Goal: Task Accomplishment & Management: Use online tool/utility

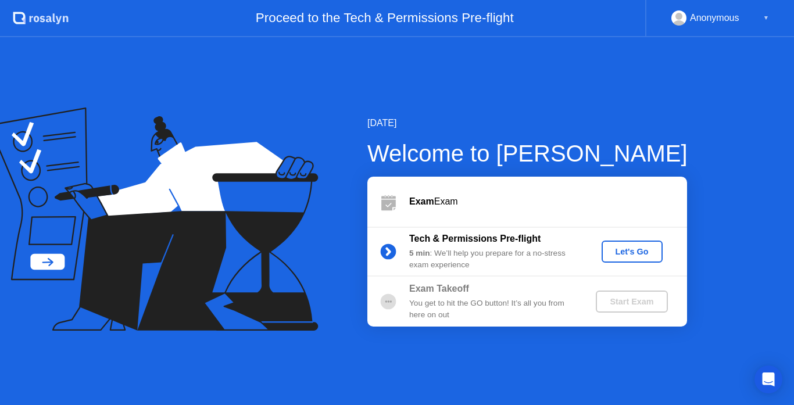
click at [644, 253] on div "Let's Go" at bounding box center [632, 251] width 52 height 9
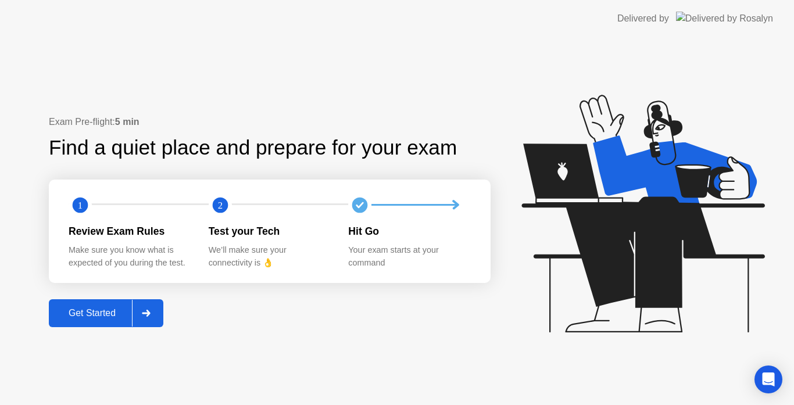
click at [101, 319] on div "Get Started" at bounding box center [92, 313] width 80 height 10
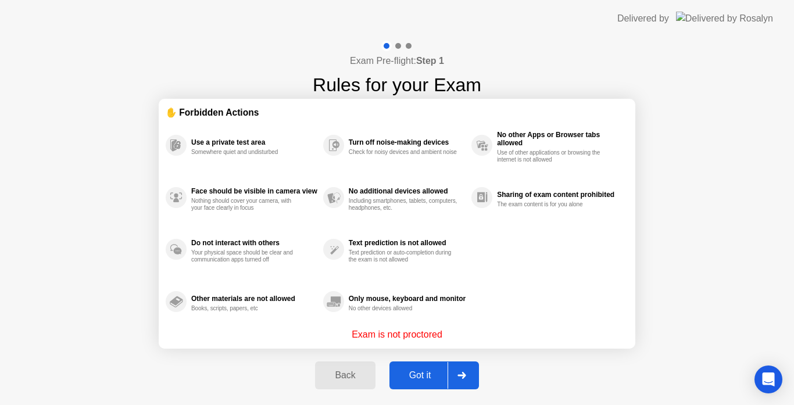
click at [428, 377] on div "Got it" at bounding box center [420, 375] width 55 height 10
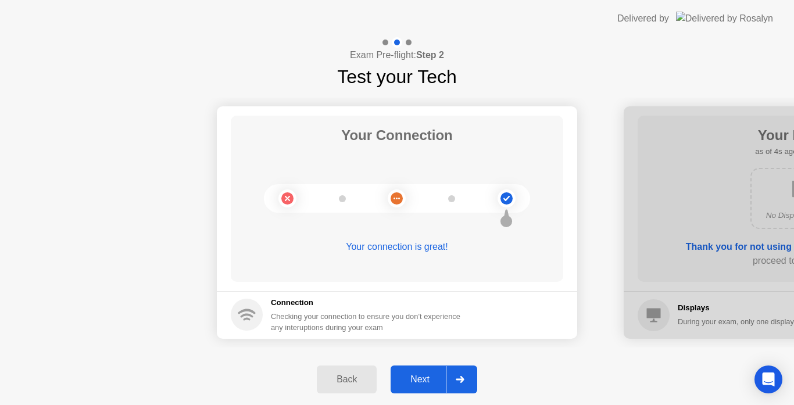
click at [427, 378] on div "Next" at bounding box center [420, 379] width 52 height 10
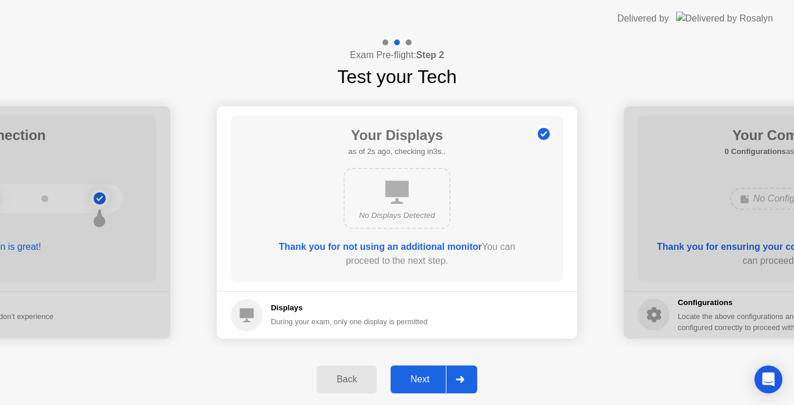
click at [430, 378] on div "Next" at bounding box center [420, 379] width 52 height 10
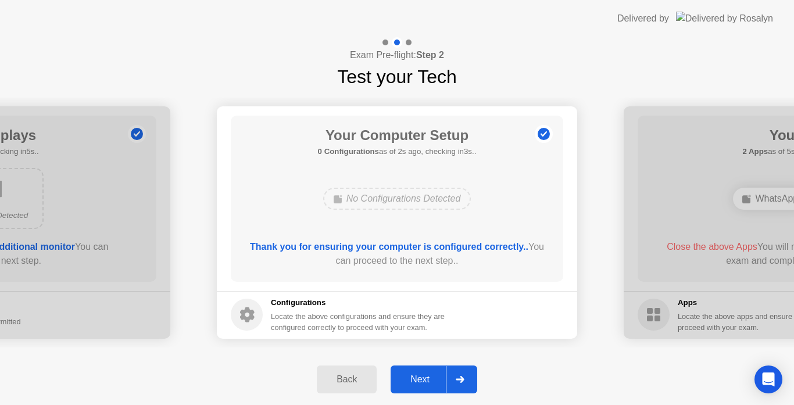
click at [430, 377] on div "Next" at bounding box center [420, 379] width 52 height 10
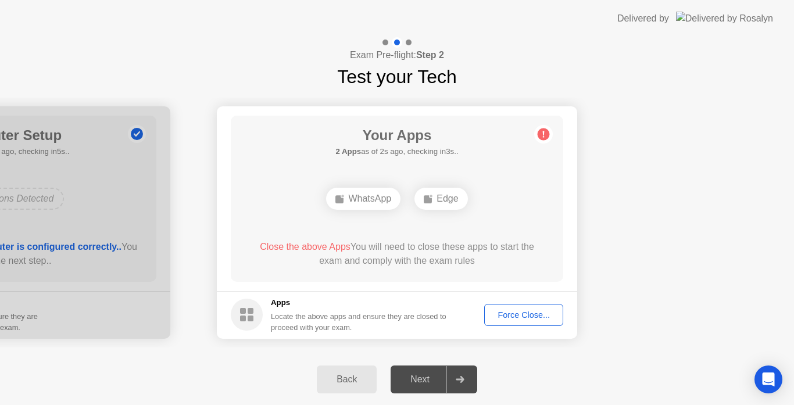
click at [508, 320] on div "Force Close..." at bounding box center [523, 314] width 71 height 9
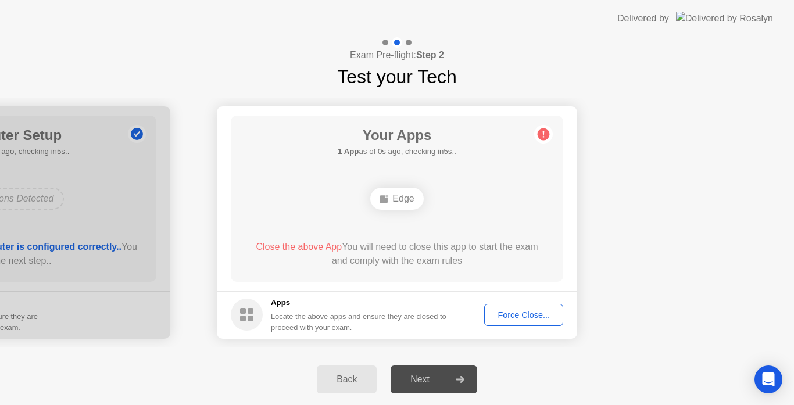
click at [403, 209] on div "Edge" at bounding box center [397, 198] width 266 height 31
click at [505, 312] on div "Force Close..." at bounding box center [523, 314] width 71 height 9
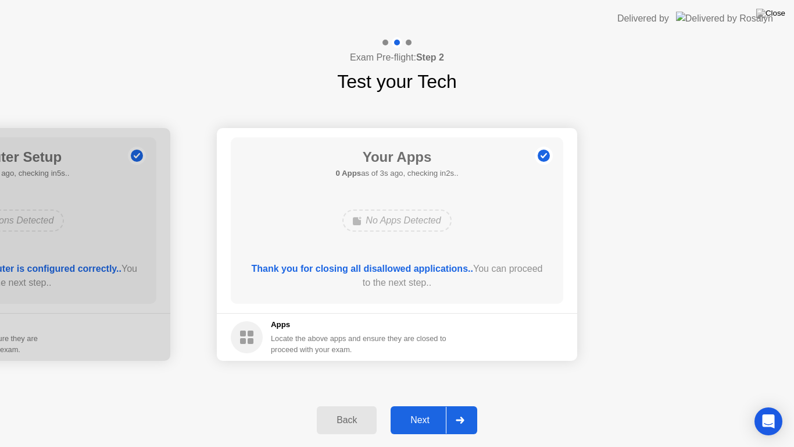
click at [468, 405] on div at bounding box center [460, 419] width 28 height 27
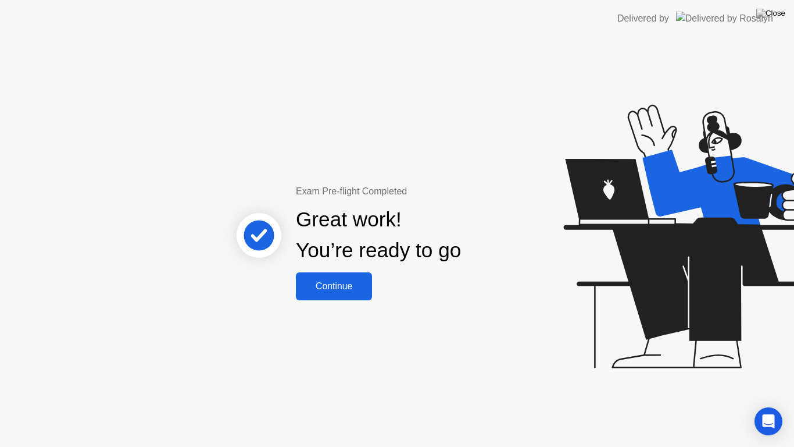
click at [348, 294] on button "Continue" at bounding box center [334, 286] width 76 height 28
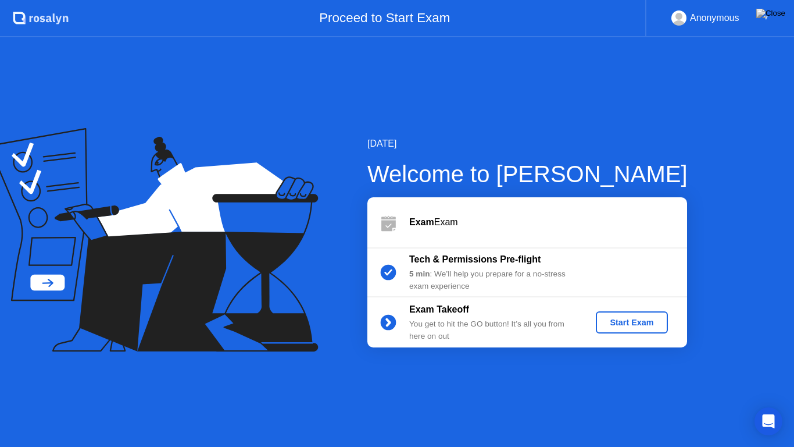
click at [623, 329] on button "Start Exam" at bounding box center [632, 322] width 72 height 22
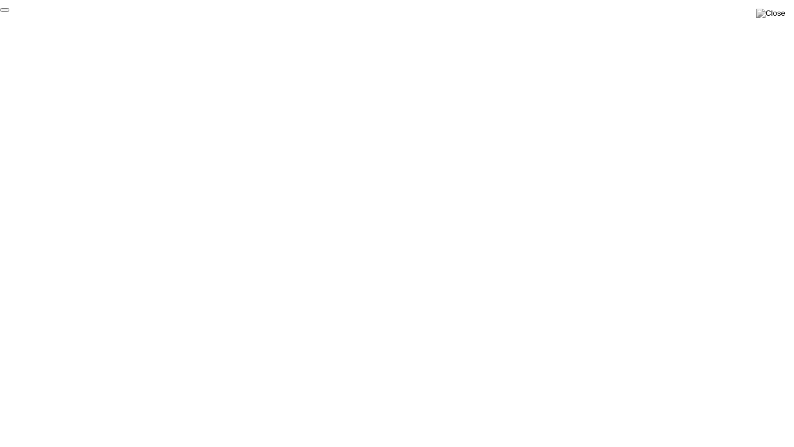
click div "End Proctoring Session"
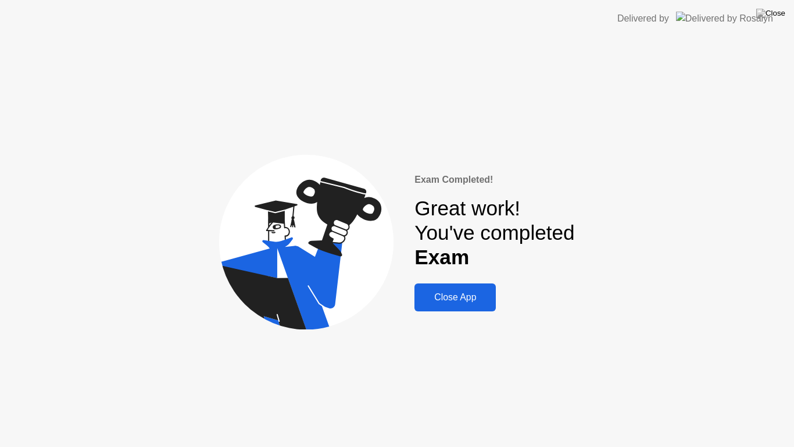
click at [480, 292] on div "Close App" at bounding box center [455, 297] width 74 height 10
